Goal: Find specific page/section: Find specific page/section

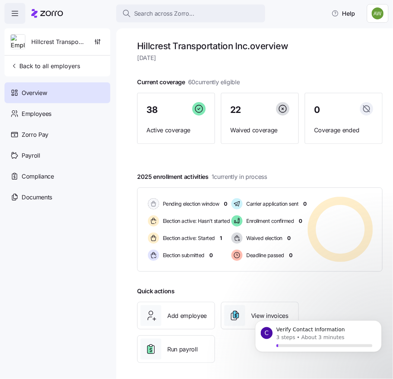
click at [185, 1] on header "Search across Zorro... Help" at bounding box center [196, 12] width 393 height 24
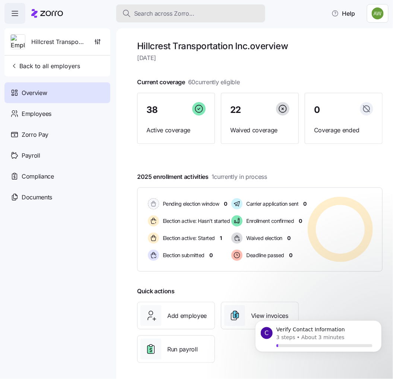
click at [177, 6] on button "Search across Zorro..." at bounding box center [190, 13] width 149 height 18
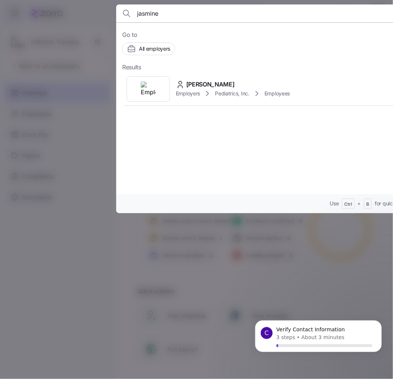
type input "jasmine"
click at [221, 88] on span "Jasmine Crumpler" at bounding box center [210, 84] width 48 height 9
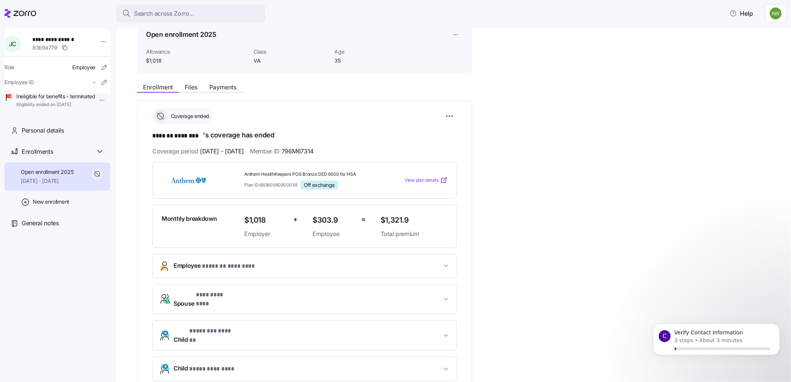
scroll to position [16, 0]
